Goal: Find specific page/section: Find specific page/section

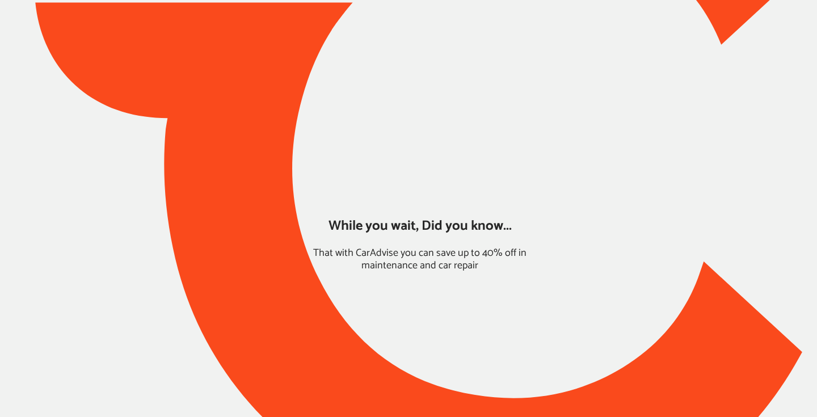
type input "*****"
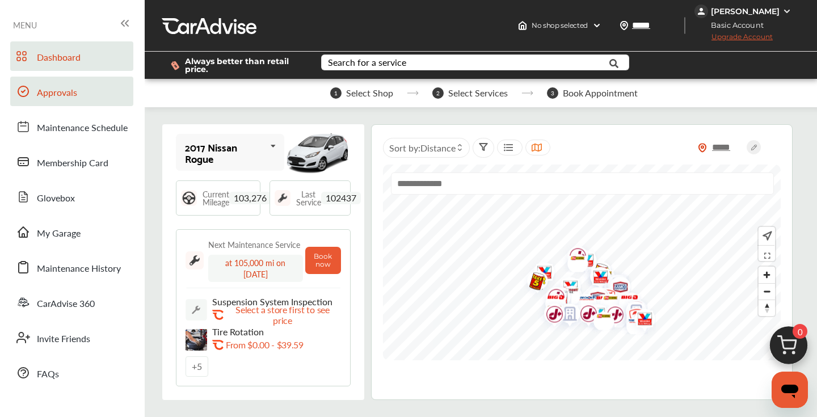
click at [62, 98] on span "Approvals" at bounding box center [57, 93] width 40 height 15
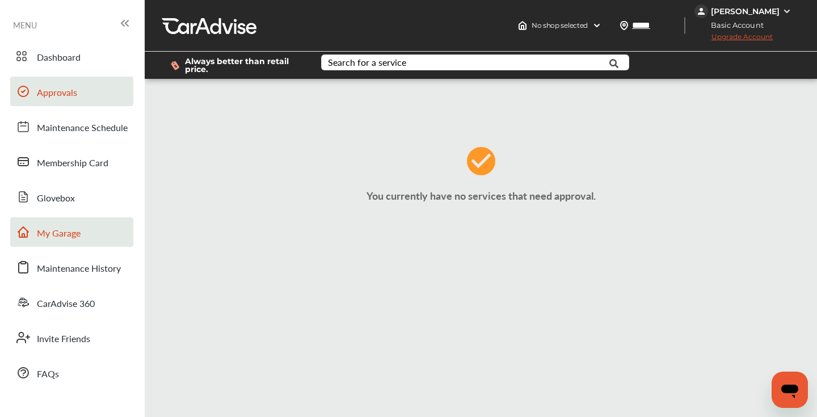
click at [67, 228] on span "My Garage" at bounding box center [59, 233] width 44 height 15
